Goal: Find specific page/section: Find specific page/section

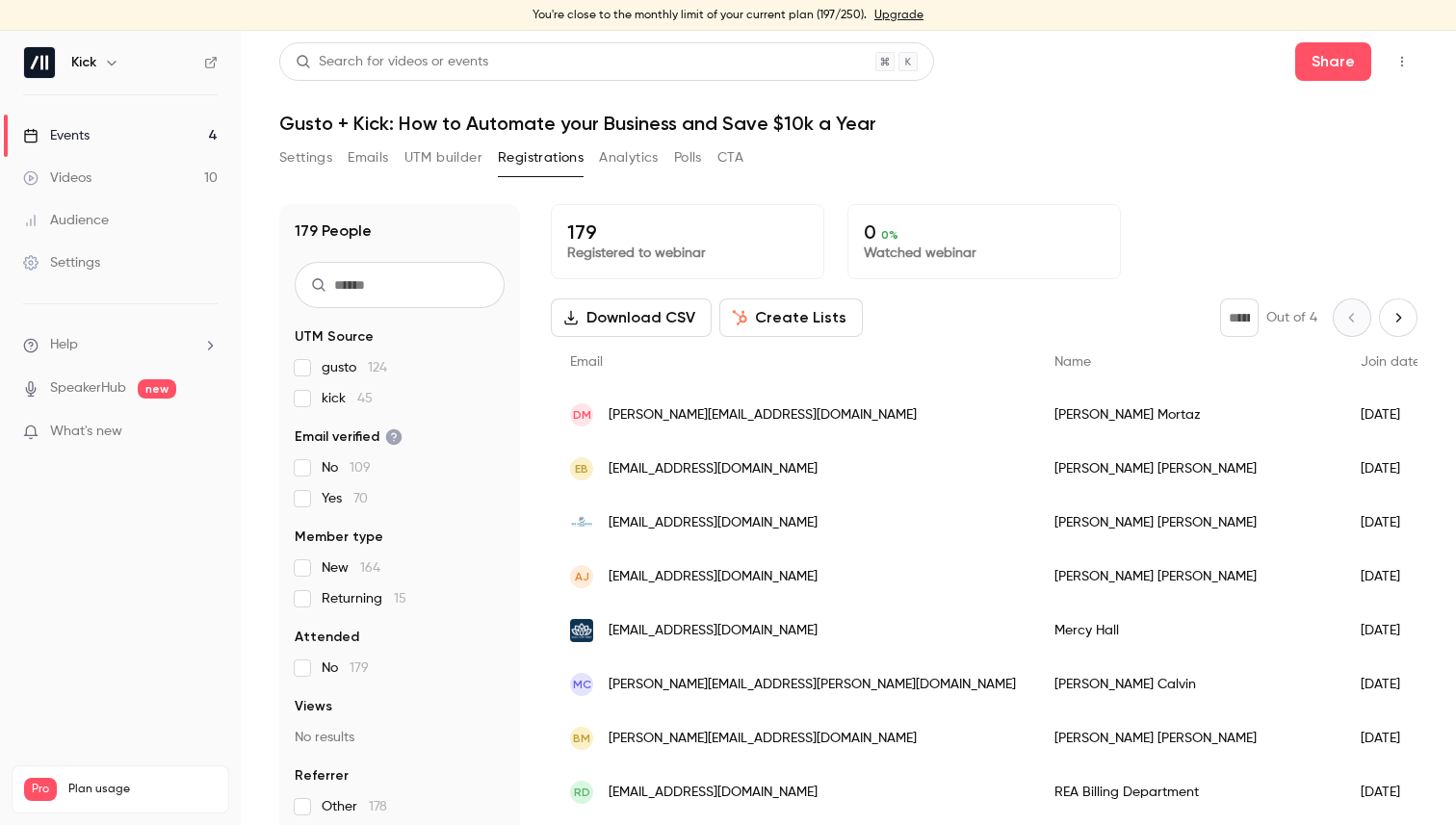
click at [1043, 65] on div "Search for videos or events Share" at bounding box center [848, 62] width 1138 height 39
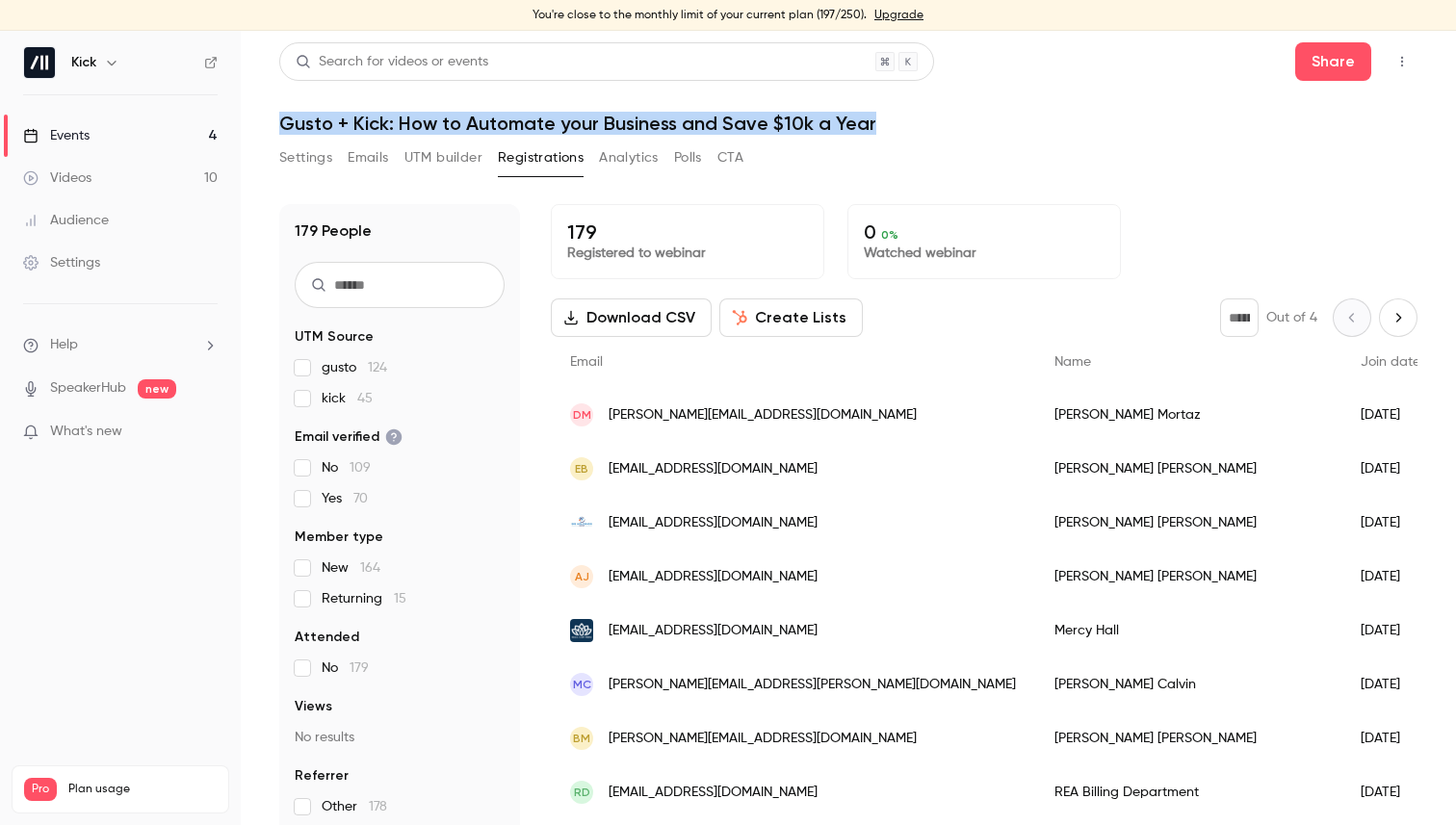
drag, startPoint x: 990, startPoint y: 57, endPoint x: 977, endPoint y: 117, distance: 61.4
click at [977, 117] on header "Search for videos or events Share Gusto + Kick: How to Automate your Business a…" at bounding box center [848, 88] width 1138 height 92
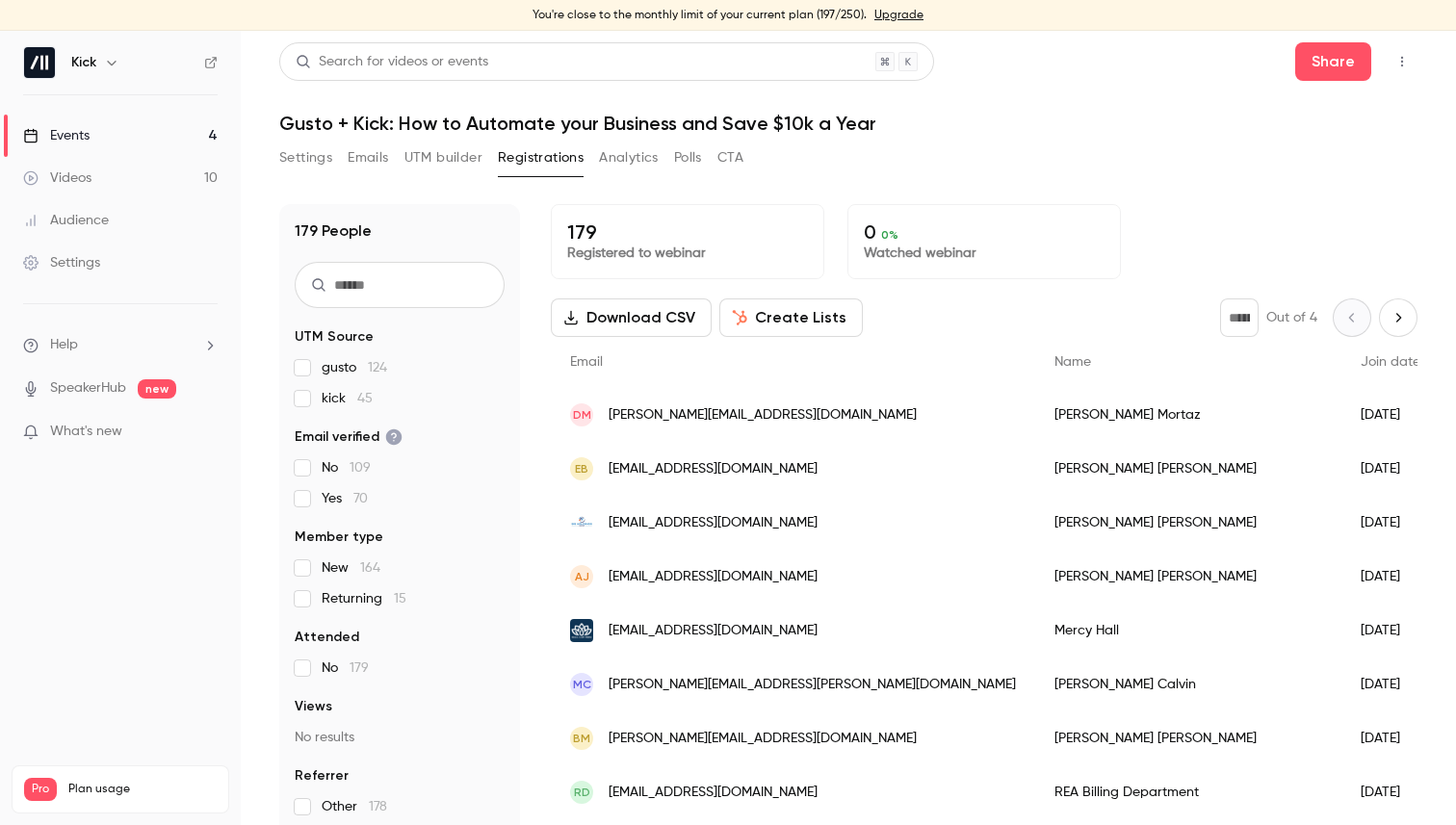
click at [980, 116] on h1 "Gusto + Kick: How to Automate your Business and Save $10k a Year" at bounding box center [848, 123] width 1138 height 23
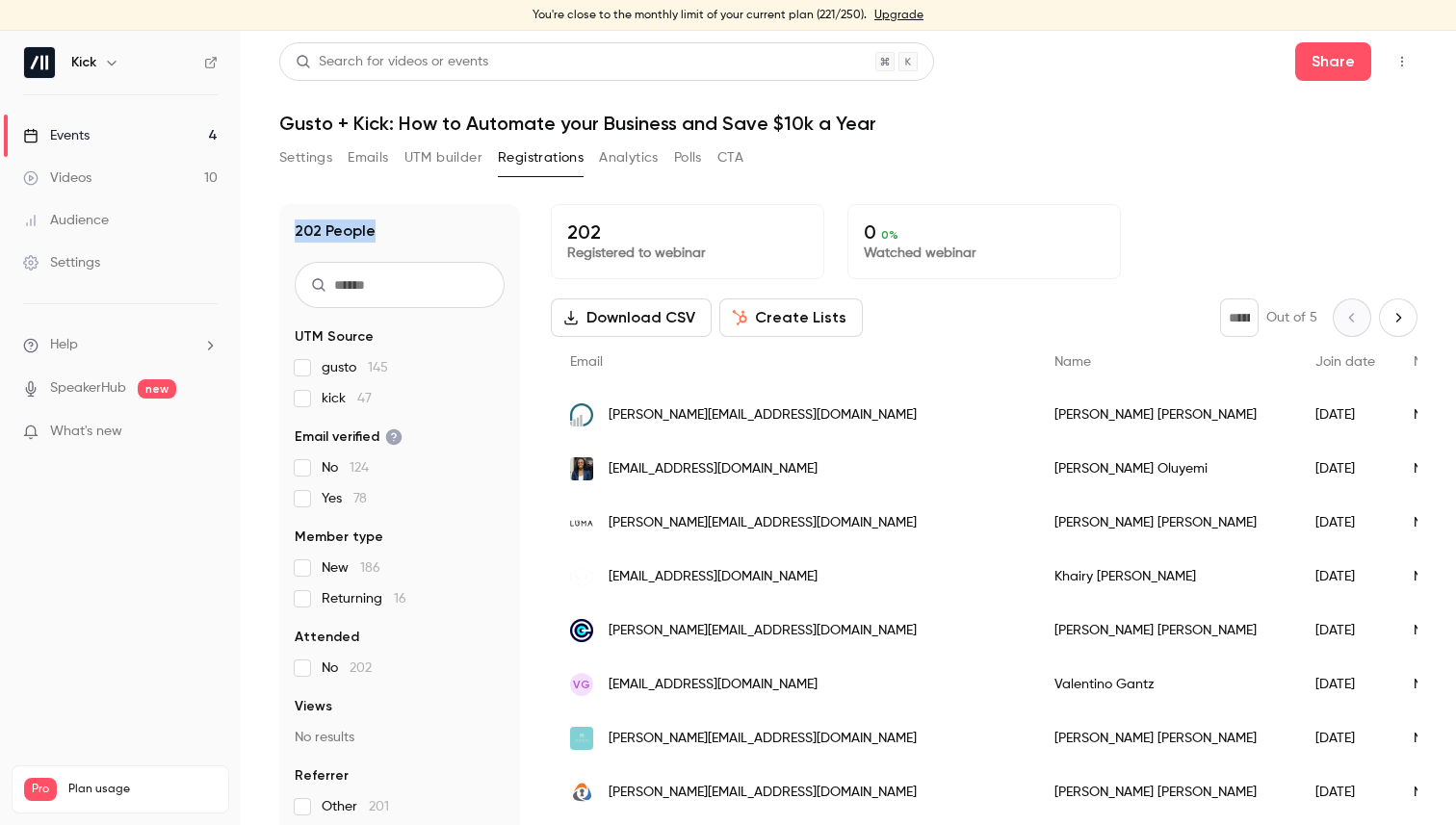
drag, startPoint x: 418, startPoint y: 203, endPoint x: 465, endPoint y: 243, distance: 61.7
click at [465, 243] on div "202 People UTM Source gusto 145 kick 47 Email verified No 124 Yes 78 Member typ…" at bounding box center [400, 520] width 241 height 632
click at [455, 244] on div "202 People UTM Source gusto 145 kick 47 Email verified No 124 Yes 78 Member typ…" at bounding box center [400, 520] width 241 height 632
drag, startPoint x: 457, startPoint y: 238, endPoint x: 451, endPoint y: 250, distance: 13.4
click at [451, 252] on div "202 People UTM Source gusto 145 kick 47 Email verified No 124 Yes 78 Member typ…" at bounding box center [400, 520] width 241 height 632
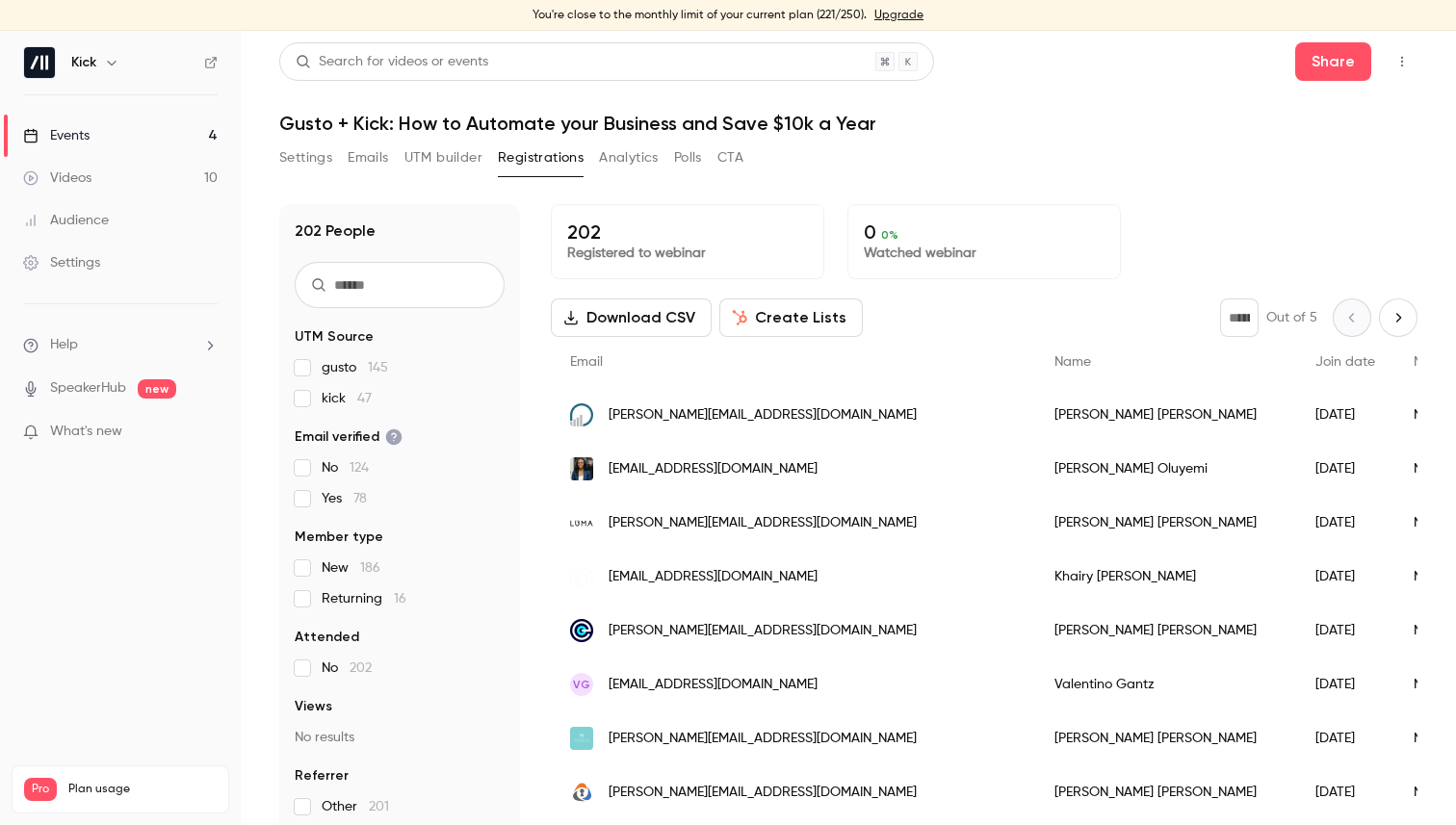
click at [451, 250] on div "202 People UTM Source gusto 145 kick 47 Email verified No 124 Yes 78 Member typ…" at bounding box center [400, 520] width 241 height 632
click at [455, 252] on div "202 People UTM Source gusto 145 kick 47 Email verified No 124 Yes 78 Member typ…" at bounding box center [400, 520] width 241 height 632
click at [456, 251] on div "202 People UTM Source gusto 145 kick 47 Email verified No 124 Yes 78 Member typ…" at bounding box center [400, 520] width 241 height 632
click at [386, 290] on input "text" at bounding box center [400, 285] width 210 height 47
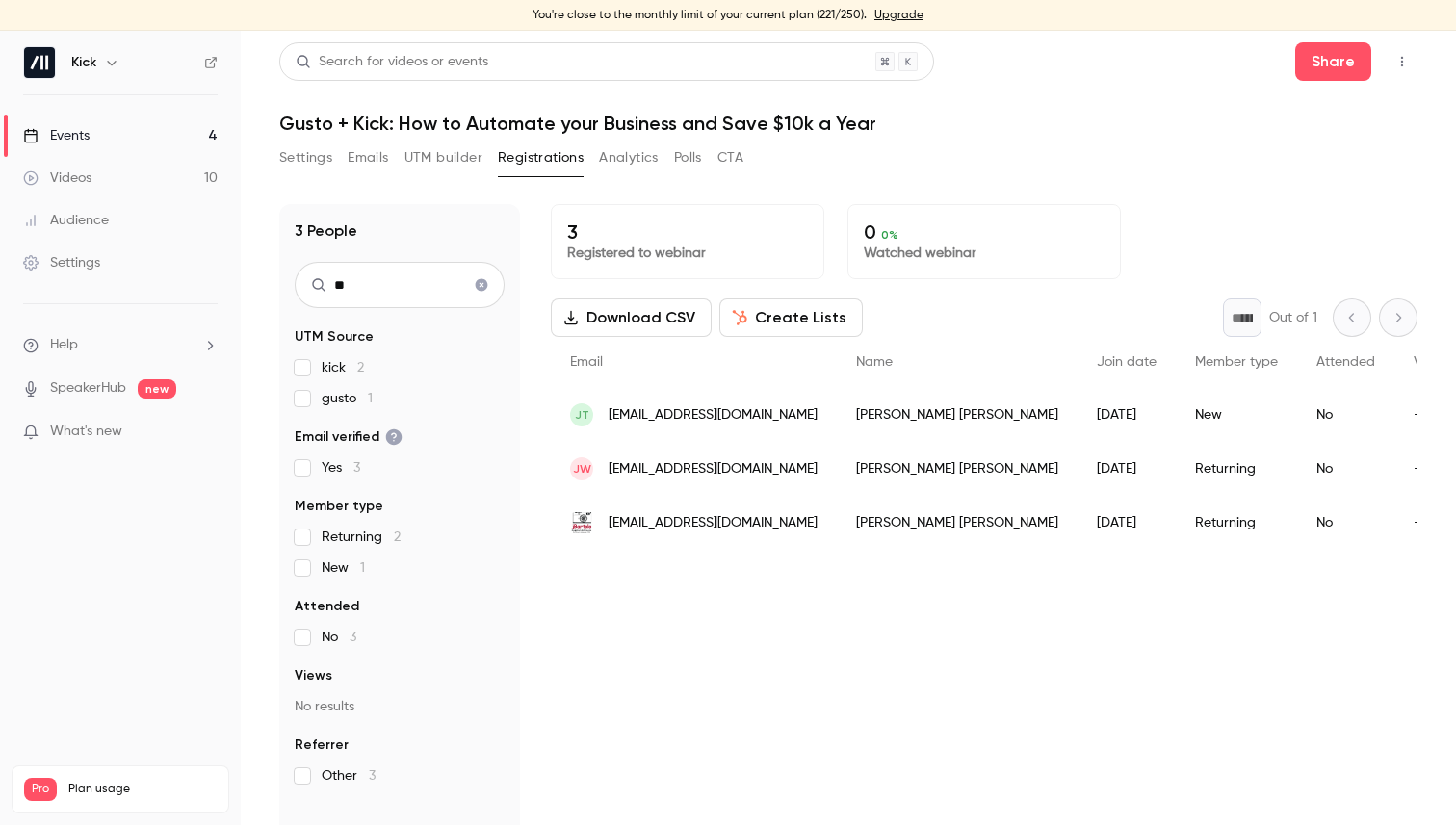
type input "***"
